Goal: Navigation & Orientation: Find specific page/section

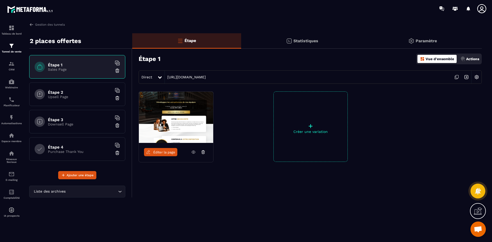
scroll to position [1480, 0]
click at [7, 140] on p "Espace membre" at bounding box center [11, 141] width 20 height 3
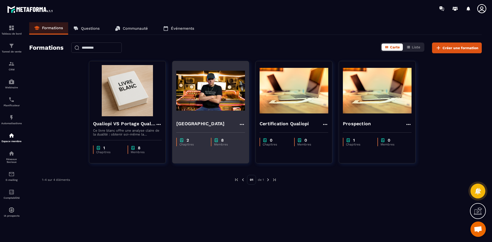
click at [198, 122] on h4 "[GEOGRAPHIC_DATA]" at bounding box center [200, 123] width 48 height 7
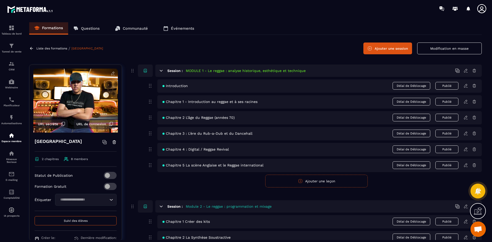
click at [81, 221] on span "Suivi des élèves" at bounding box center [76, 221] width 24 height 4
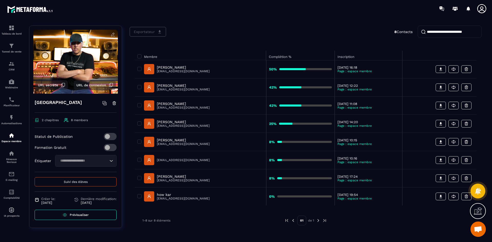
scroll to position [33, 0]
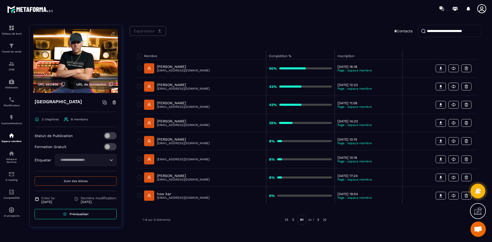
click at [73, 213] on span "Prévisualiser" at bounding box center [79, 214] width 19 height 4
click at [10, 137] on img at bounding box center [11, 135] width 6 height 6
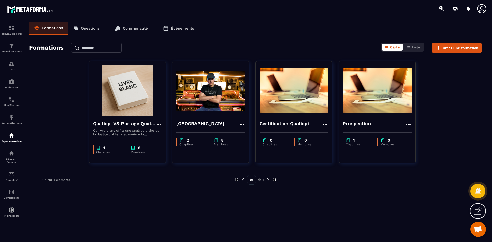
click at [88, 27] on p "Questions" at bounding box center [90, 28] width 19 height 5
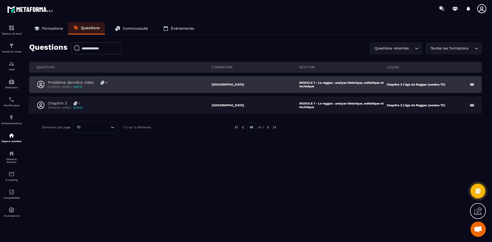
click at [71, 82] on p "Problème dernière vidéo" at bounding box center [71, 82] width 46 height 5
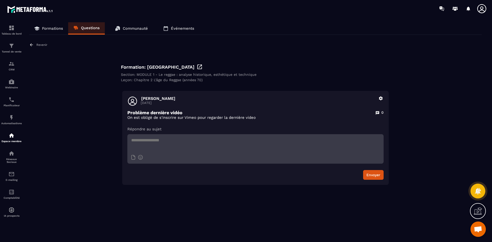
click at [37, 46] on p "Revenir" at bounding box center [41, 45] width 11 height 4
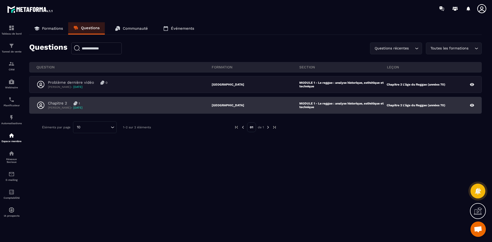
click at [57, 104] on p "Chapitre 2" at bounding box center [57, 103] width 19 height 5
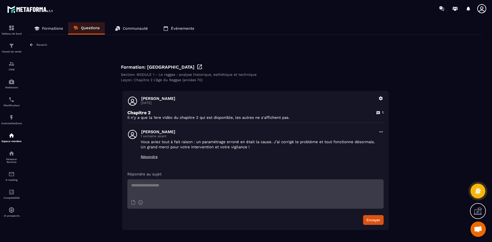
click at [35, 46] on div "Revenir" at bounding box center [38, 45] width 18 height 5
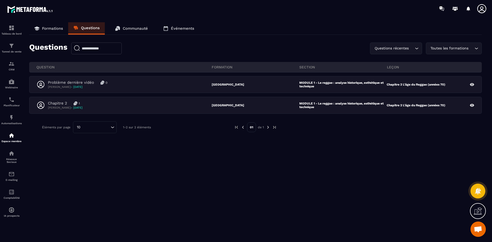
click at [139, 28] on p "Communauté" at bounding box center [135, 28] width 25 height 5
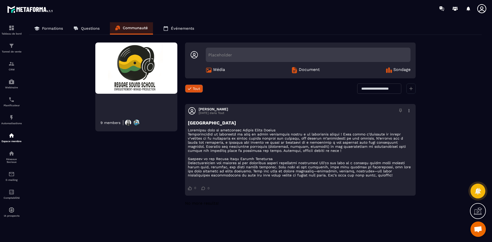
click at [181, 26] on link "Événements" at bounding box center [178, 28] width 41 height 12
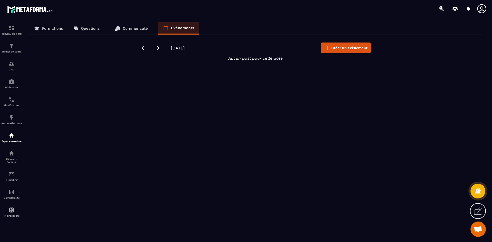
click at [9, 141] on p "Espace membre" at bounding box center [11, 141] width 20 height 3
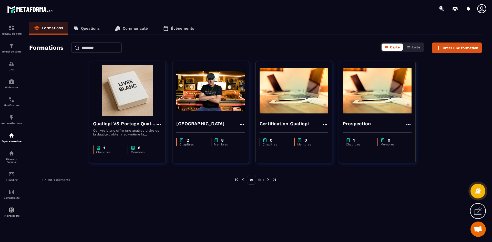
click at [140, 26] on p "Communauté" at bounding box center [135, 28] width 25 height 5
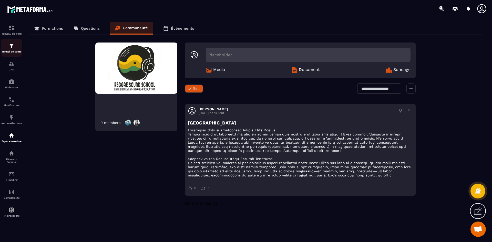
click at [14, 48] on img at bounding box center [11, 46] width 6 height 6
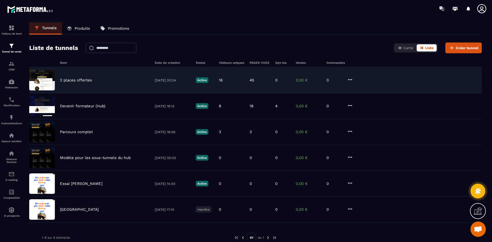
click at [72, 82] on p "2 places offertes" at bounding box center [76, 80] width 32 height 5
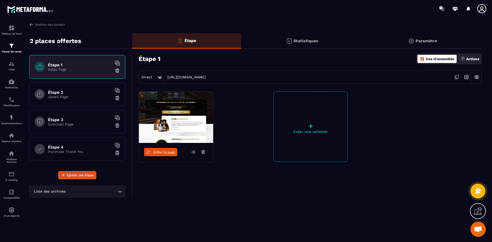
click at [167, 153] on span "Éditer la page" at bounding box center [164, 152] width 22 height 4
